Goal: Navigation & Orientation: Go to known website

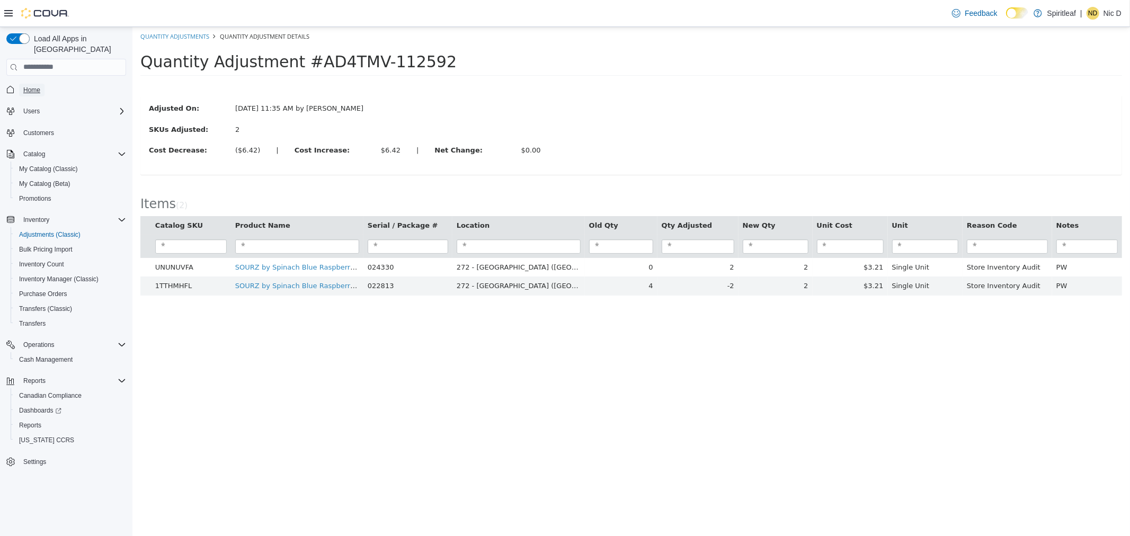
click at [22, 84] on link "Home" at bounding box center [31, 90] width 25 height 13
